Goal: Information Seeking & Learning: Learn about a topic

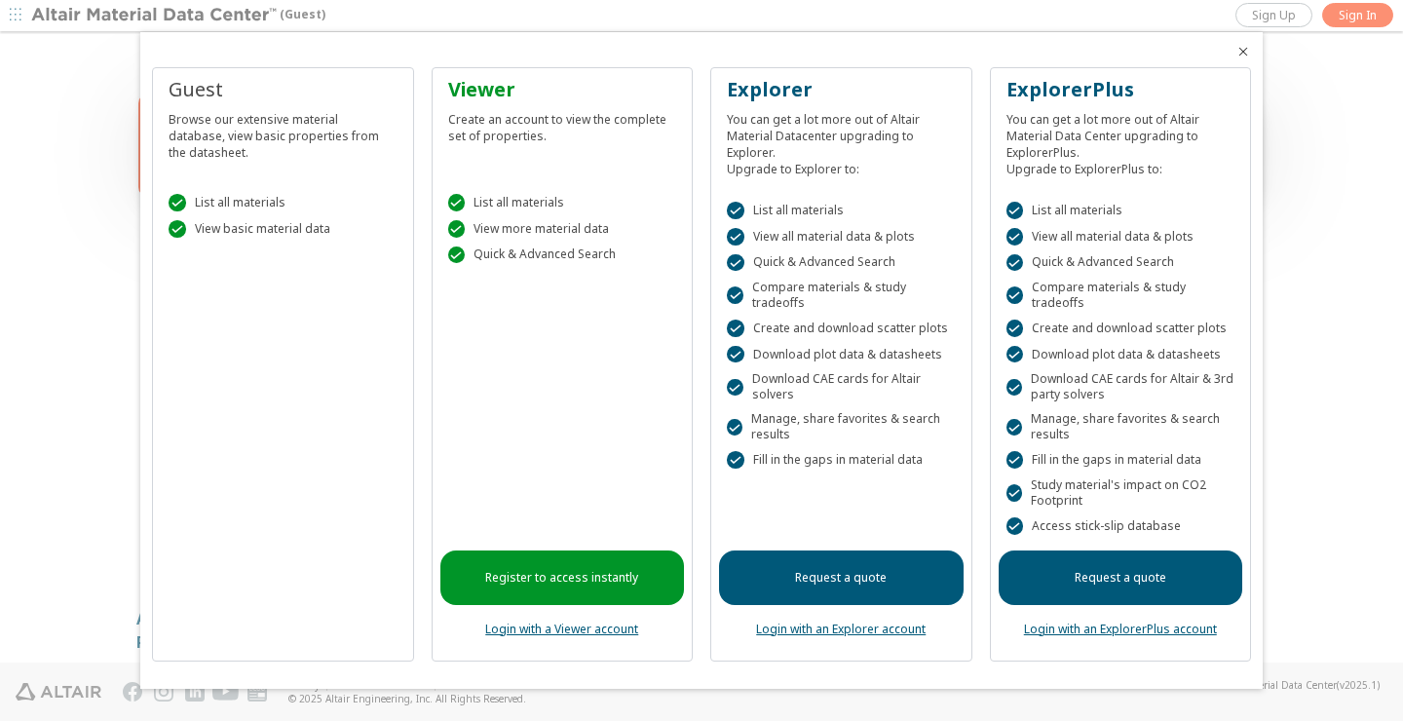
click at [1348, 19] on div at bounding box center [701, 360] width 1403 height 721
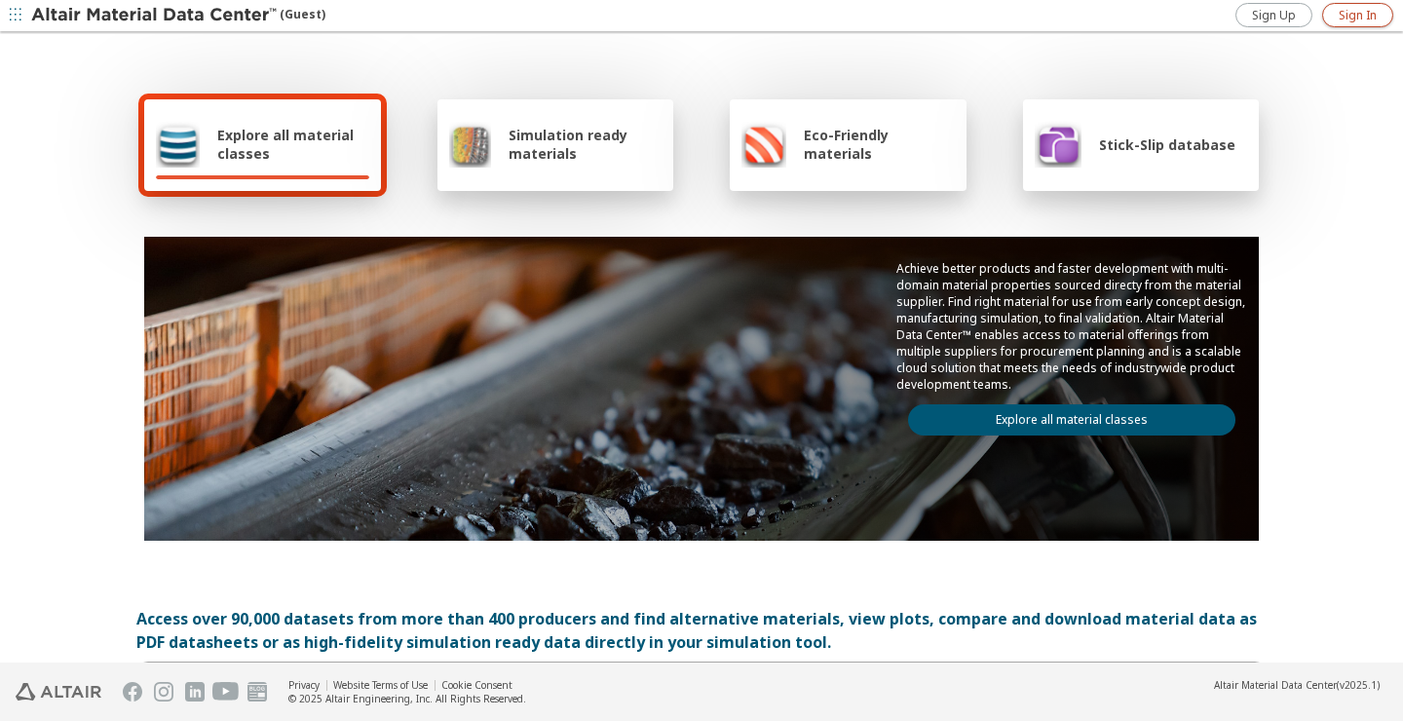
click at [1349, 18] on span "Sign In" at bounding box center [1358, 16] width 38 height 16
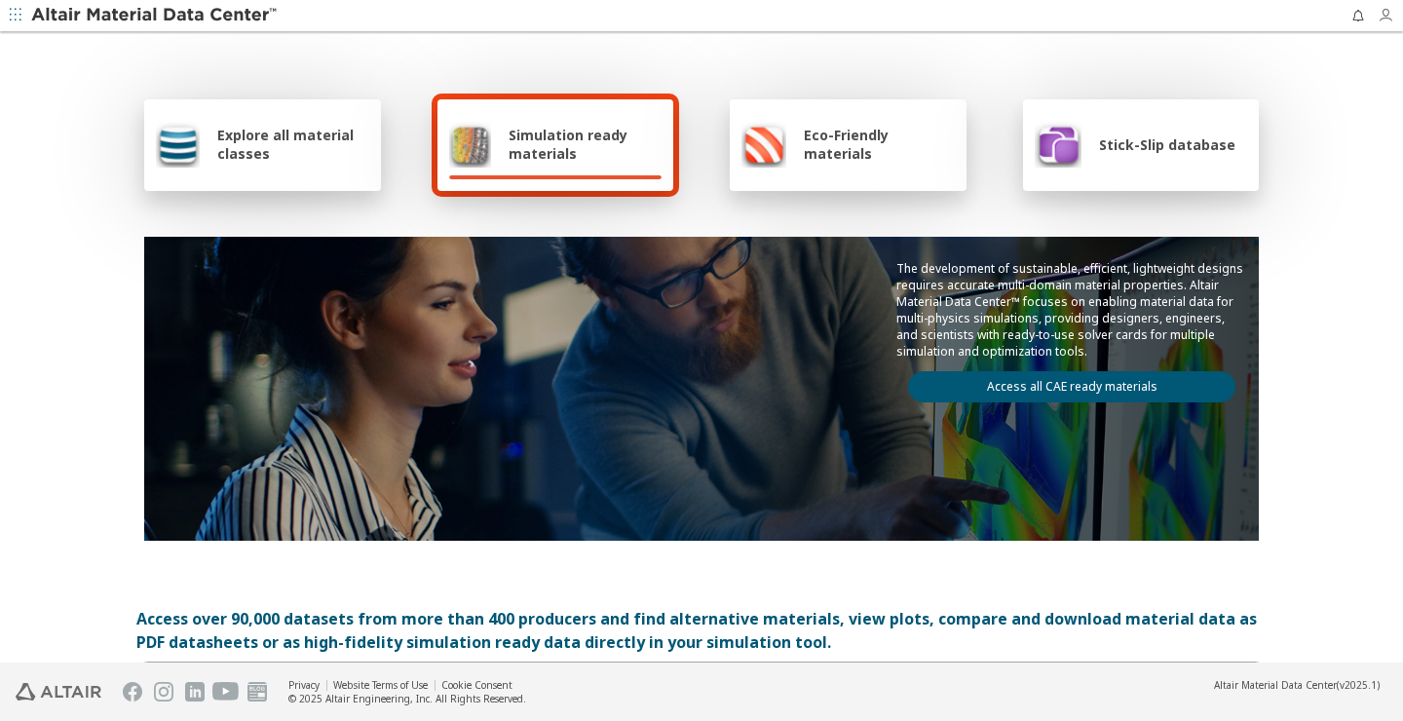
click at [1389, 18] on icon "button" at bounding box center [1386, 16] width 16 height 16
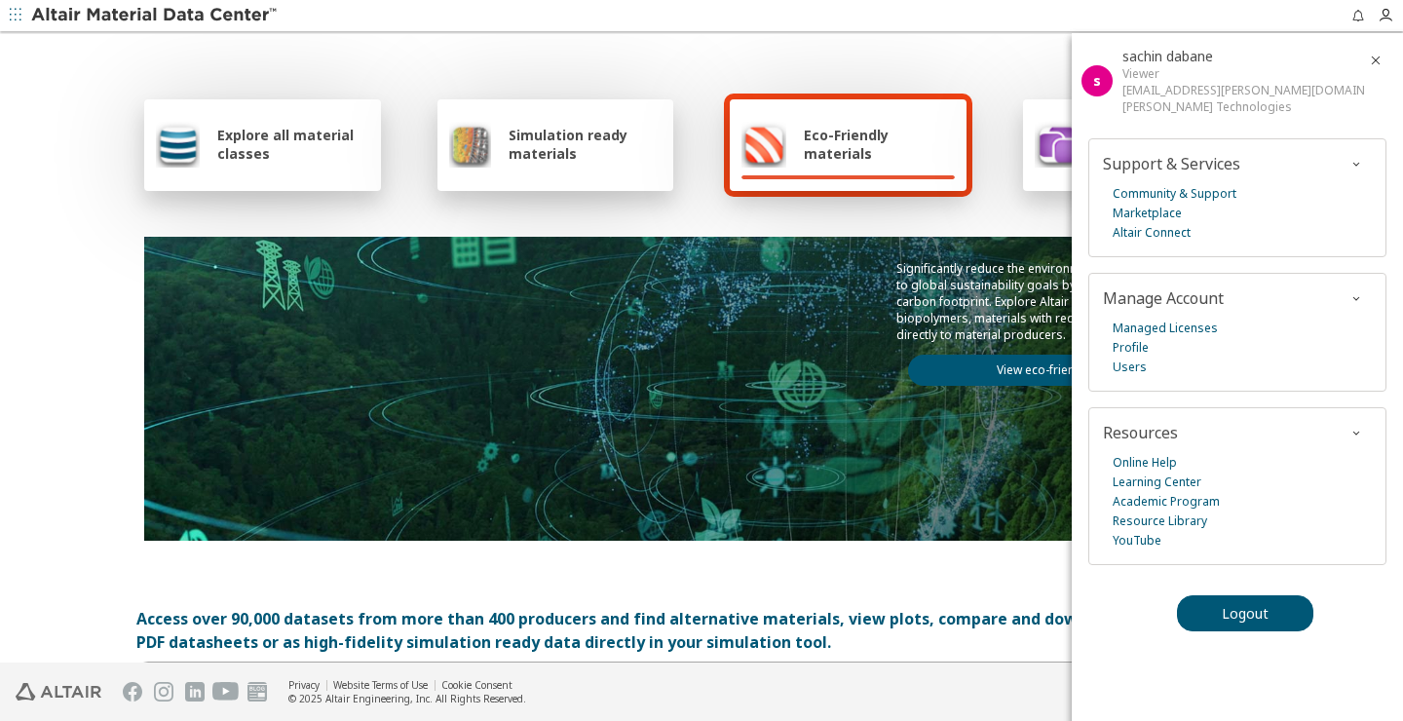
click at [1010, 204] on div "Explore all material classes Simulation ready materials Eco-Friendly materials …" at bounding box center [701, 316] width 1131 height 565
click at [1372, 56] on icon "button" at bounding box center [1376, 61] width 16 height 16
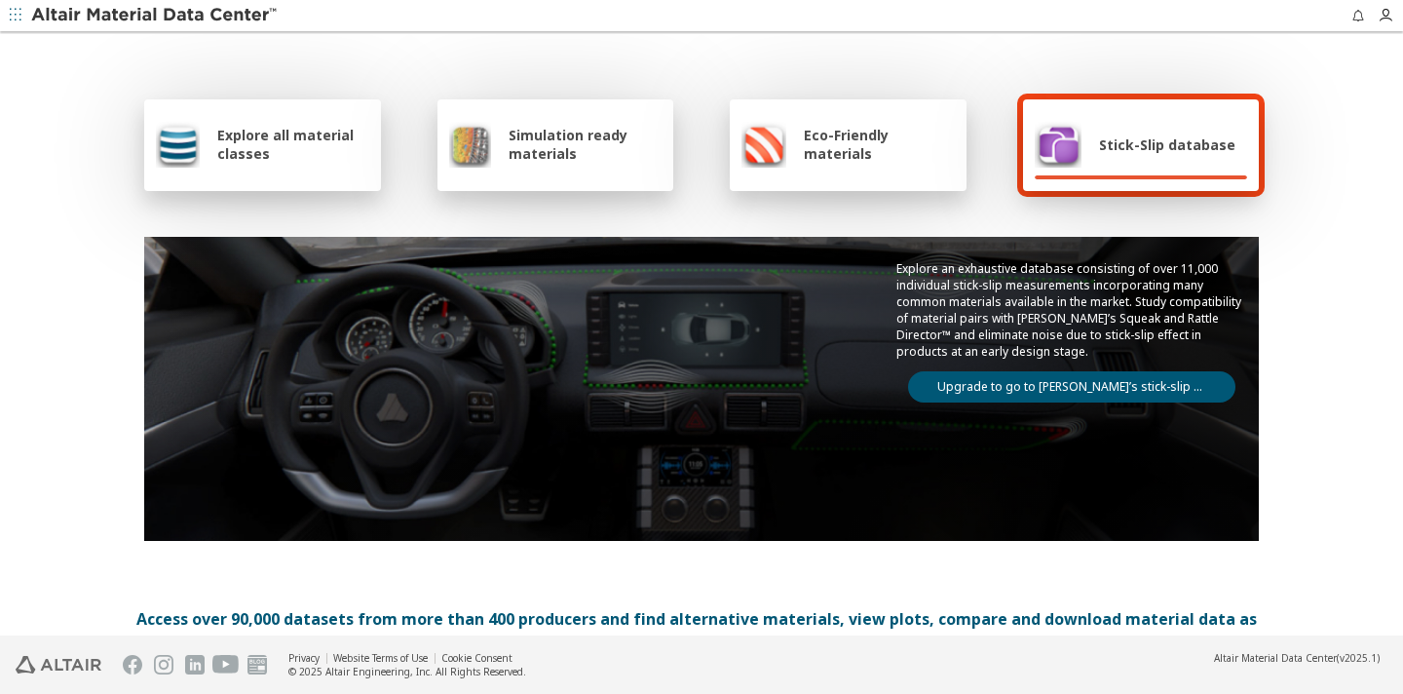
click at [307, 164] on div "Explore all material classes" at bounding box center [262, 144] width 213 height 47
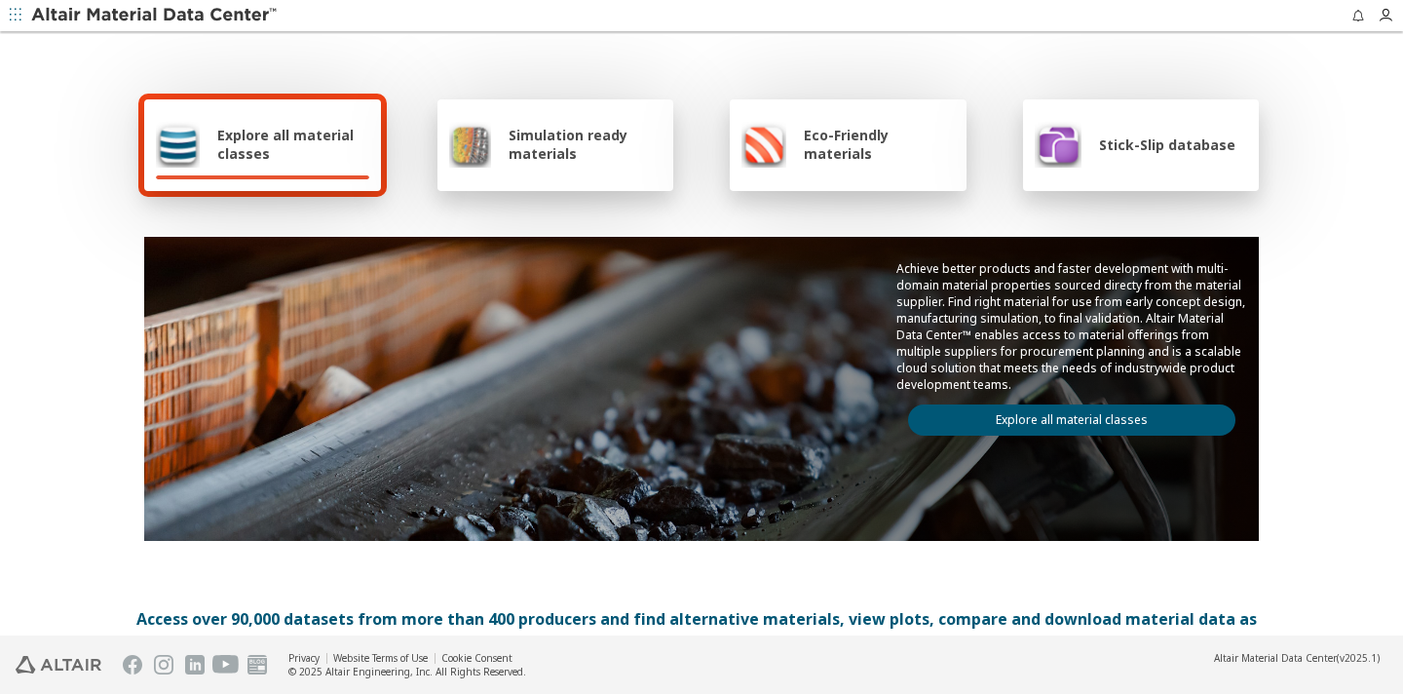
click at [307, 164] on div "Explore all material classes" at bounding box center [262, 144] width 213 height 47
click at [86, 178] on div "Explore all material classes Simulation ready materials Eco-Friendly materials …" at bounding box center [701, 335] width 1403 height 602
click at [261, 151] on span "Explore all material classes" at bounding box center [293, 144] width 152 height 37
click at [1001, 421] on link "Explore all material classes" at bounding box center [1071, 419] width 327 height 31
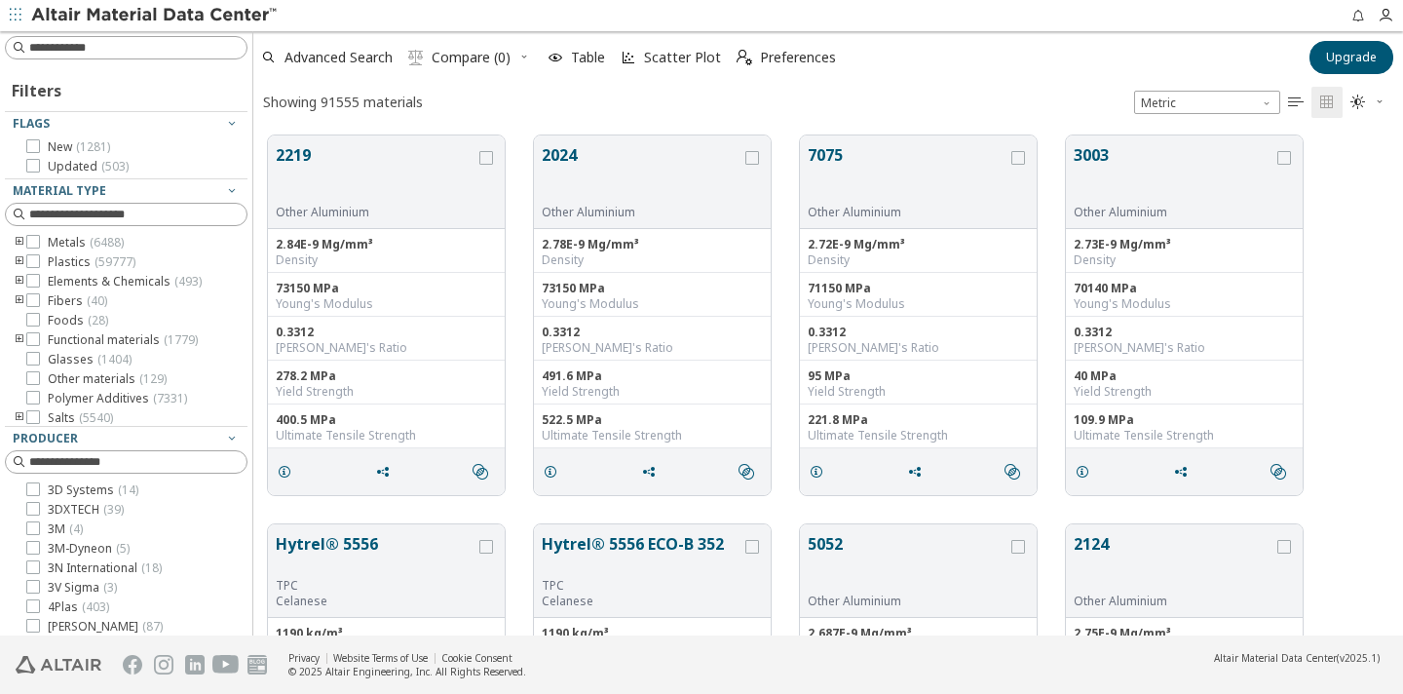
scroll to position [515, 1150]
click at [36, 245] on icon at bounding box center [33, 242] width 14 height 14
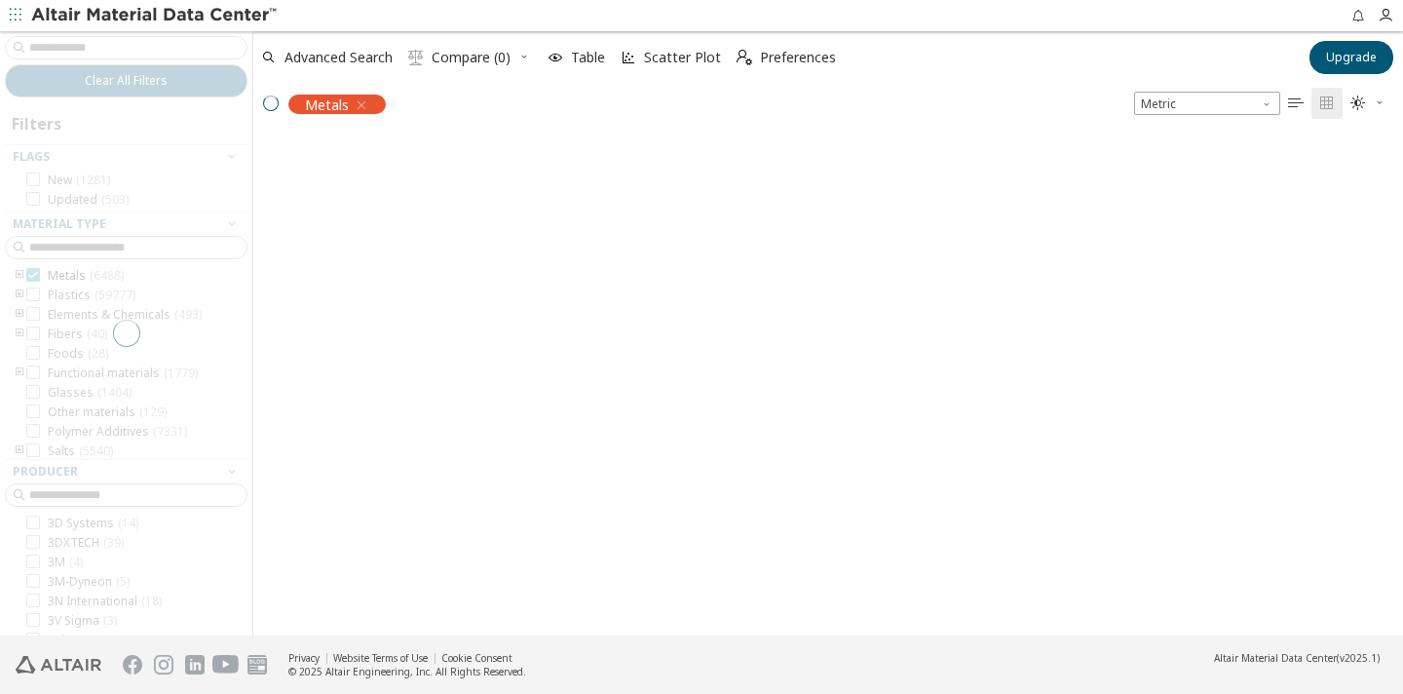
scroll to position [512, 1150]
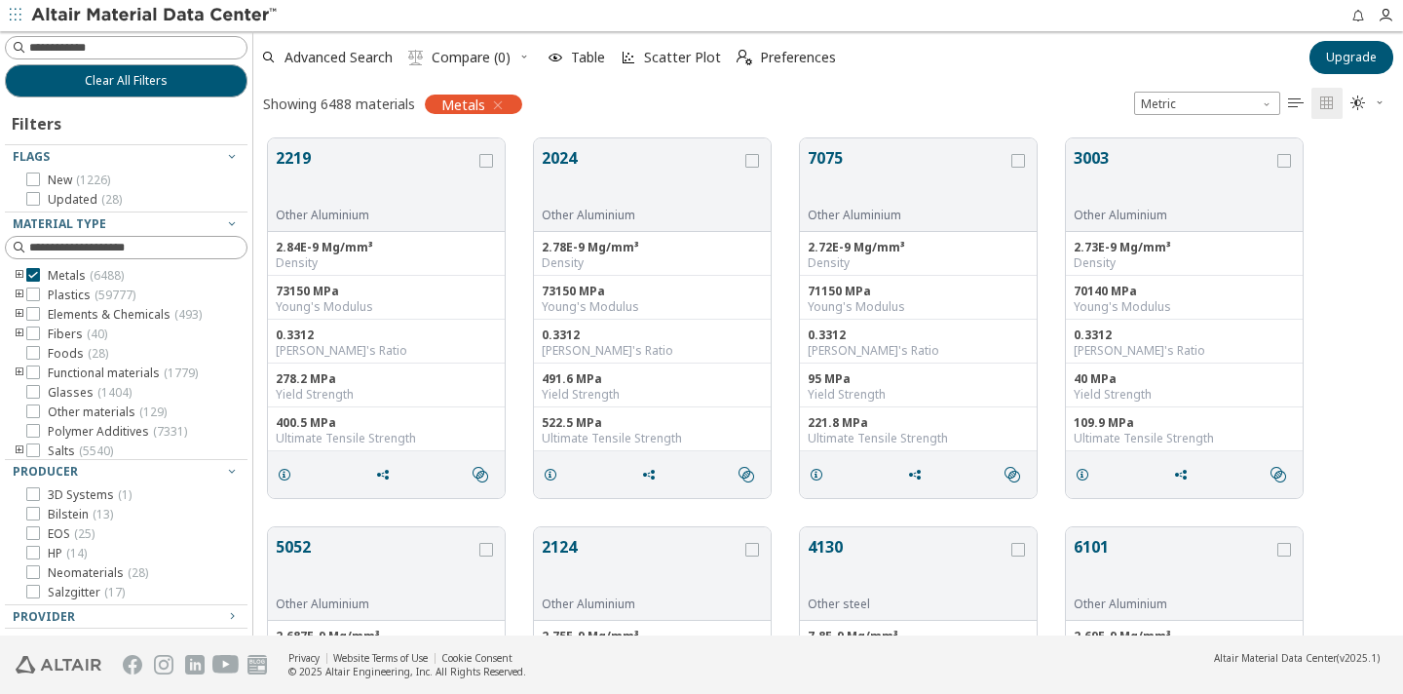
click at [19, 278] on icon "toogle group" at bounding box center [20, 276] width 14 height 16
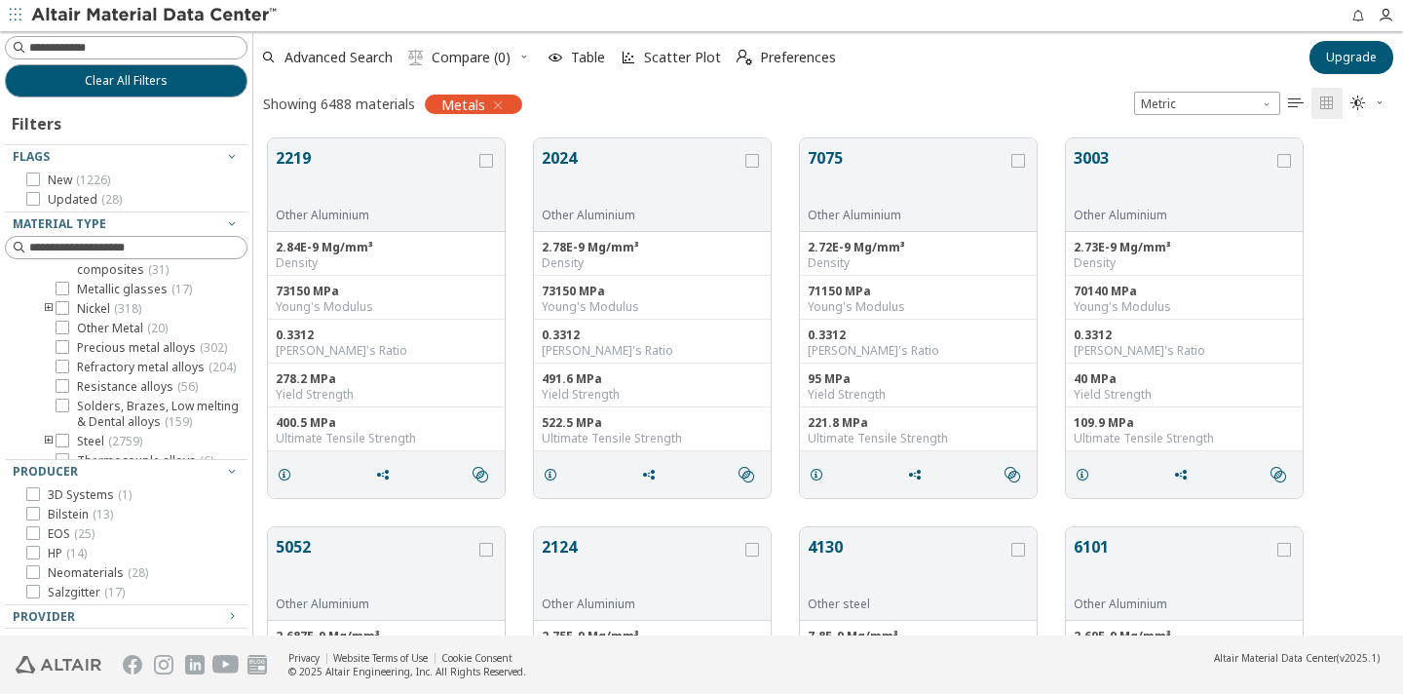
scroll to position [211, 0]
click at [45, 431] on icon "toogle group" at bounding box center [49, 439] width 14 height 16
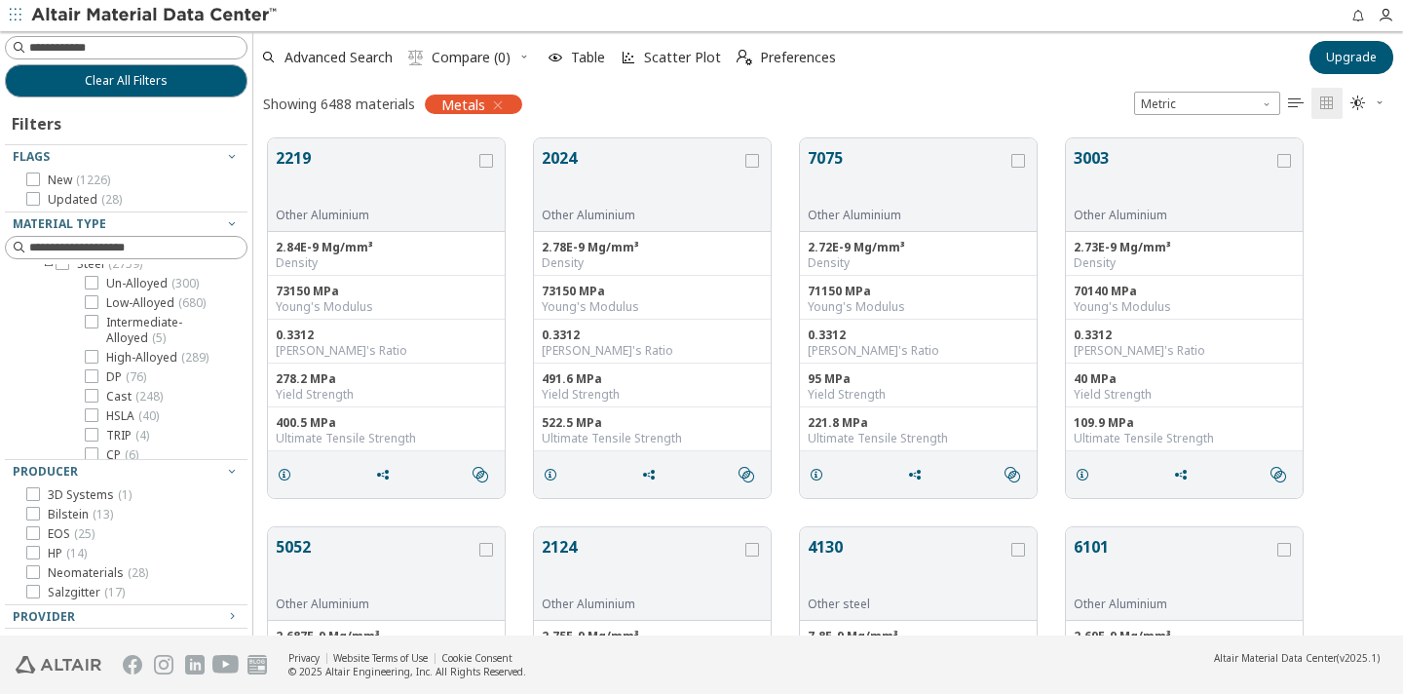
scroll to position [401, 0]
click at [92, 394] on icon at bounding box center [92, 401] width 14 height 14
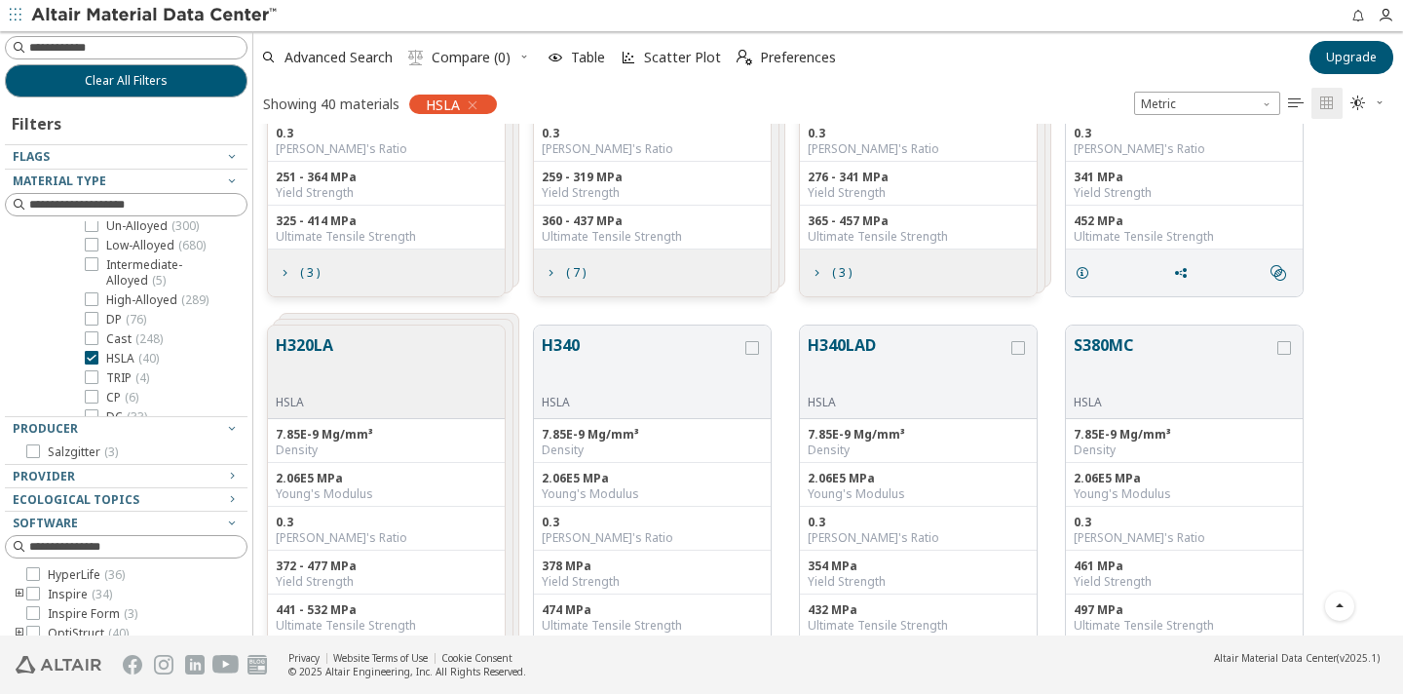
scroll to position [592, 0]
click at [1264, 99] on span "Unit System" at bounding box center [1269, 100] width 16 height 16
click at [1256, 124] on span "U.S. customary units" at bounding box center [1207, 128] width 131 height 14
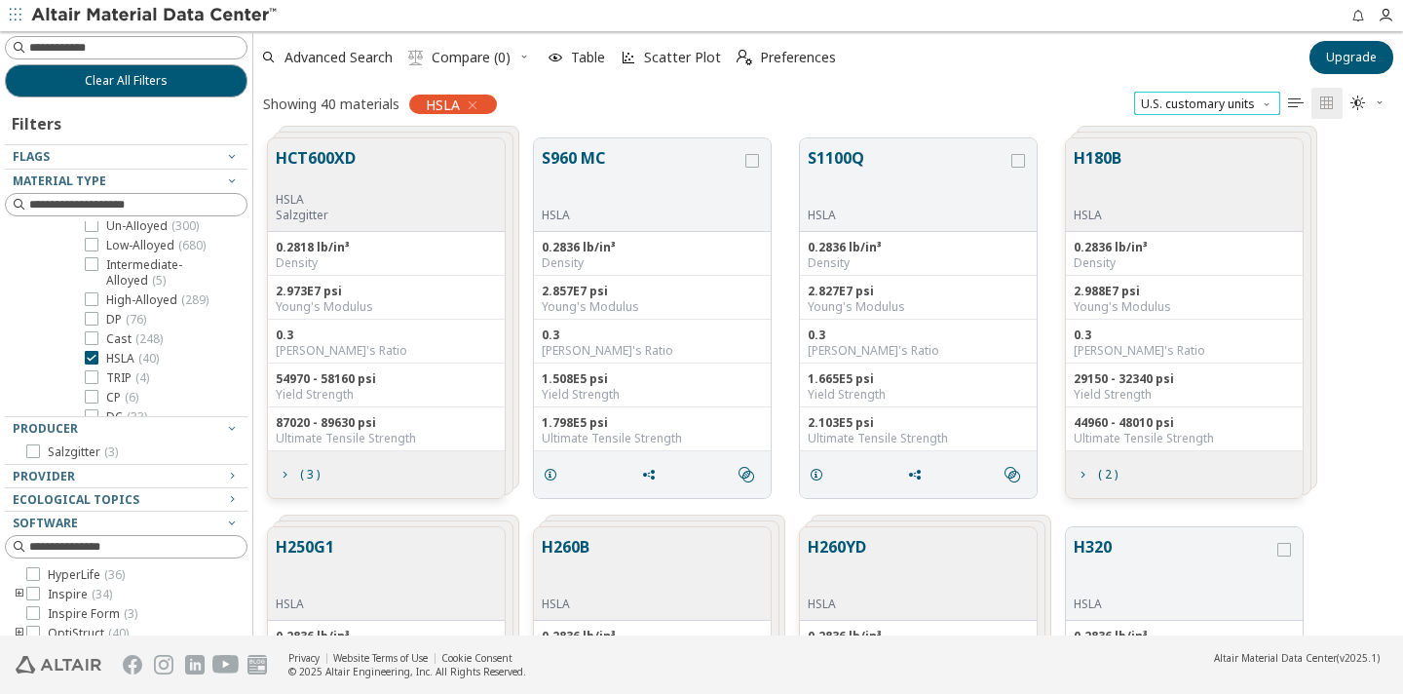
click at [1252, 105] on span "U.S. customary units" at bounding box center [1207, 103] width 146 height 23
click at [1234, 145] on span "Metric" at bounding box center [1207, 151] width 131 height 14
click at [1392, 15] on icon "button" at bounding box center [1386, 16] width 16 height 16
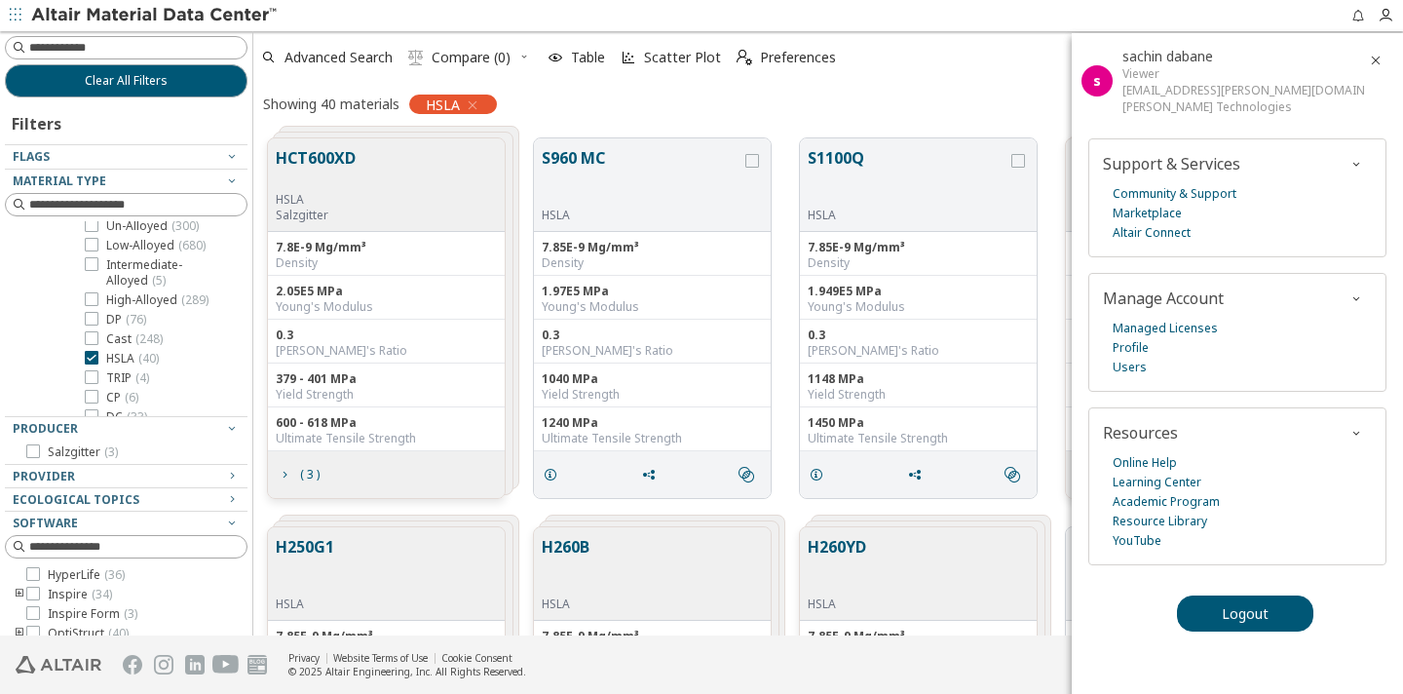
click at [969, 105] on div "Showing 40 materials HSLA Metric   " at bounding box center [828, 103] width 1150 height 41
